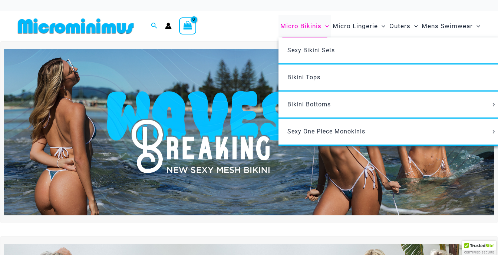
click at [312, 26] on span "Micro Bikinis" at bounding box center [300, 26] width 41 height 19
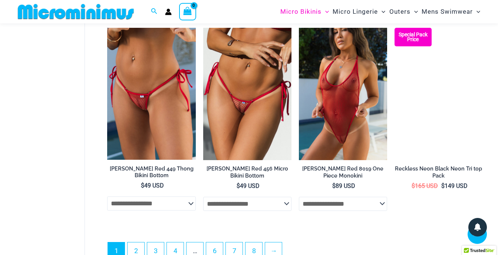
scroll to position [1700, 0]
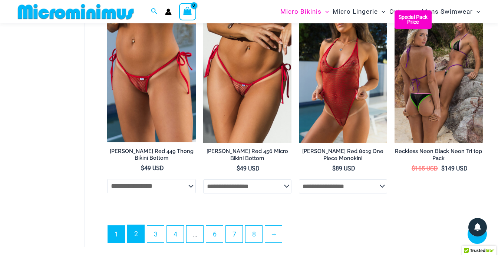
click at [131, 235] on link "2" at bounding box center [136, 233] width 17 height 17
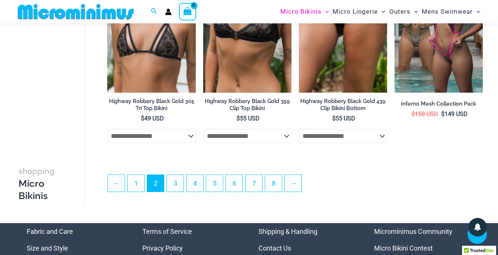
scroll to position [1588, 0]
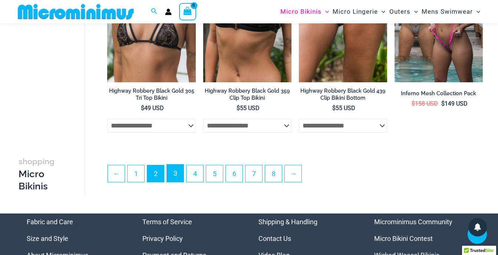
click at [179, 182] on link "3" at bounding box center [175, 173] width 17 height 17
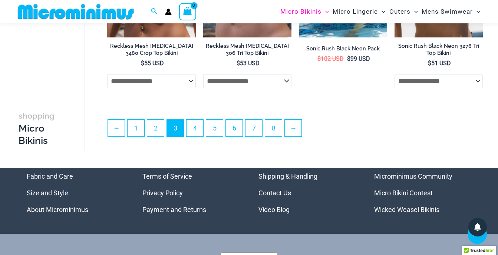
scroll to position [1630, 0]
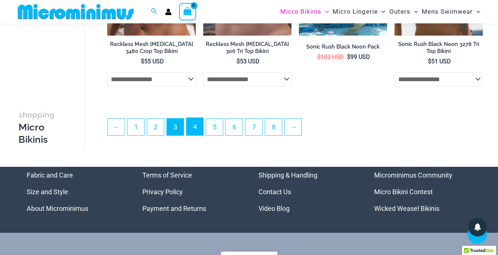
click at [198, 135] on link "4" at bounding box center [195, 126] width 17 height 17
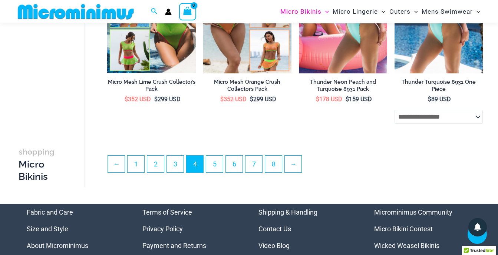
scroll to position [1592, 0]
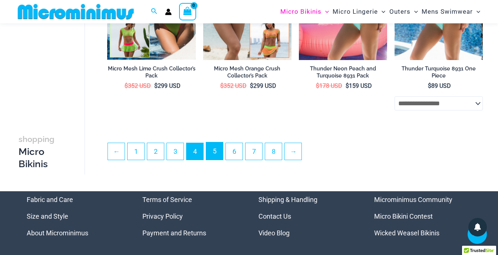
click at [219, 152] on link "5" at bounding box center [214, 150] width 17 height 17
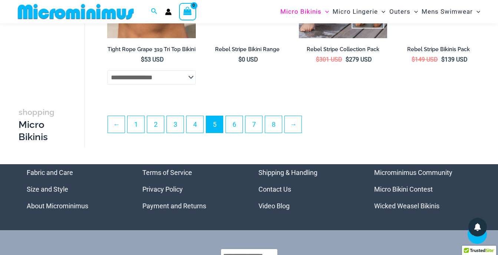
scroll to position [1631, 0]
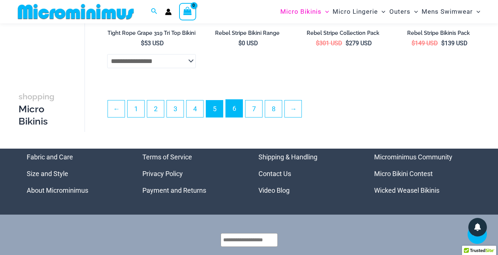
click at [233, 115] on link "6" at bounding box center [234, 108] width 17 height 17
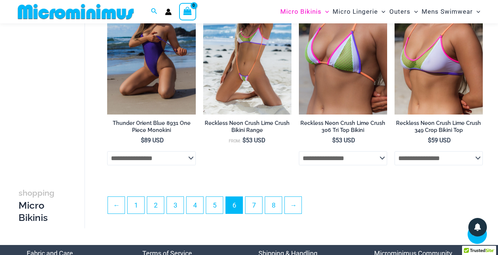
scroll to position [1557, 0]
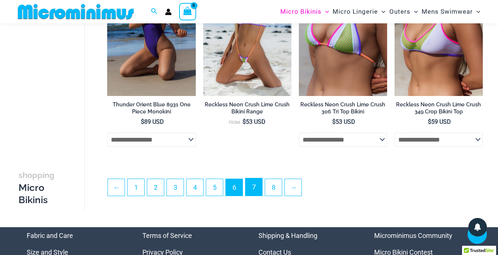
click at [251, 192] on link "7" at bounding box center [254, 186] width 17 height 17
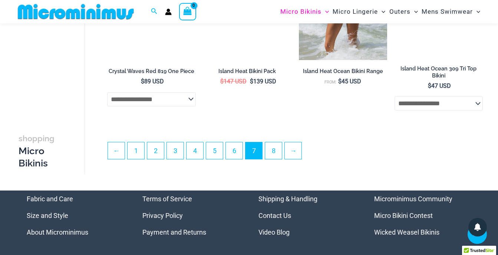
scroll to position [1595, 0]
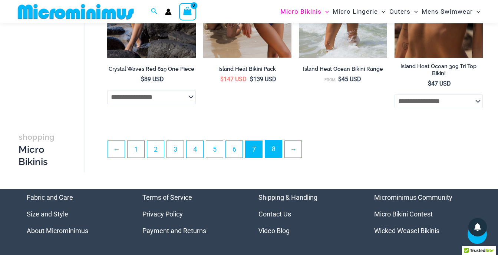
click at [278, 151] on link "8" at bounding box center [273, 148] width 17 height 17
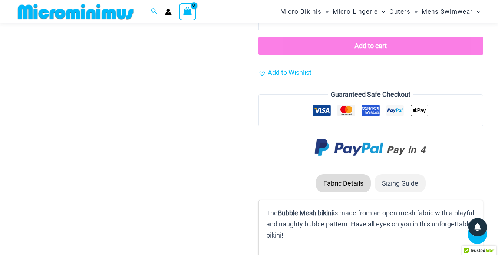
scroll to position [921, 0]
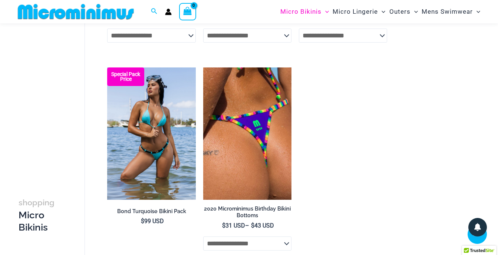
scroll to position [1071, 0]
